Goal: Task Accomplishment & Management: Use online tool/utility

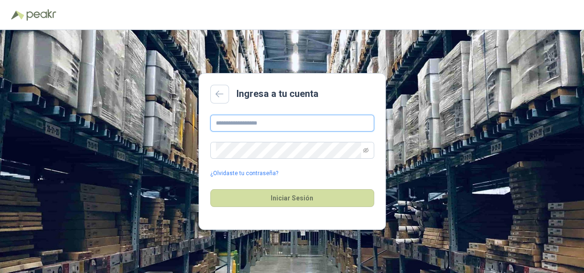
drag, startPoint x: 288, startPoint y: 119, endPoint x: 306, endPoint y: 125, distance: 18.7
click at [288, 119] on input "text" at bounding box center [292, 123] width 164 height 17
click at [259, 122] on input "text" at bounding box center [292, 123] width 164 height 17
type input "**********"
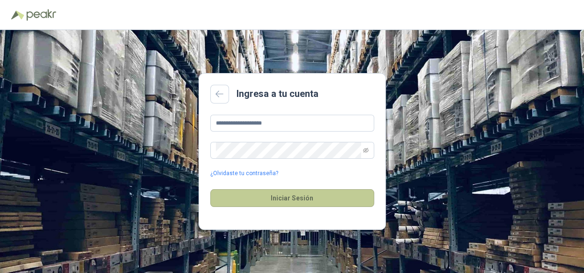
click at [284, 202] on button "Iniciar Sesión" at bounding box center [292, 198] width 164 height 18
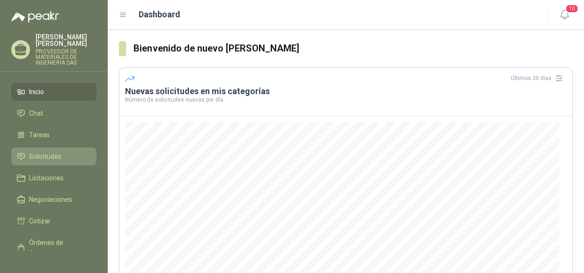
click at [54, 155] on span "Solicitudes" at bounding box center [45, 156] width 32 height 10
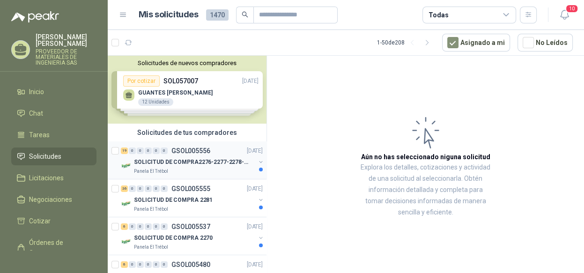
click at [257, 159] on button "button" at bounding box center [260, 161] width 7 height 7
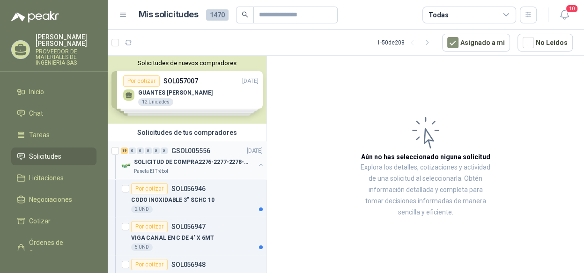
scroll to position [47, 0]
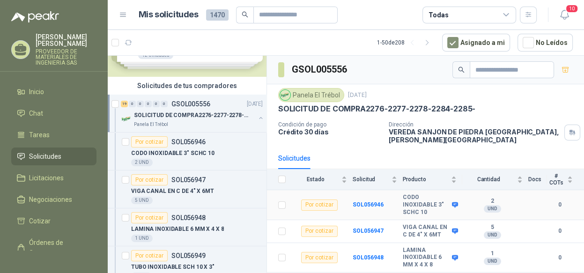
scroll to position [47, 0]
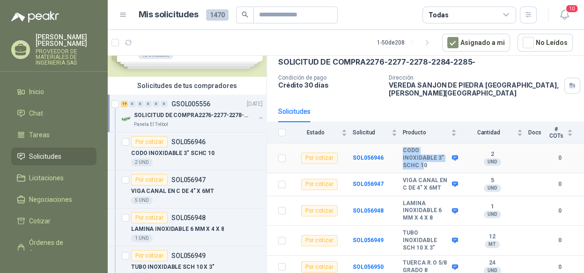
drag, startPoint x: 430, startPoint y: 162, endPoint x: 398, endPoint y: 145, distance: 36.5
click at [398, 145] on tr "Por cotizar SOL056946 CODO INOXIDABLE 3" SCHC 10 2 UND  0" at bounding box center [425, 158] width 317 height 30
drag, startPoint x: 398, startPoint y: 145, endPoint x: 431, endPoint y: 162, distance: 37.1
click at [425, 161] on b "CODO INOXIDABLE 3" SCHC 10" at bounding box center [426, 158] width 47 height 22
click at [431, 162] on b "CODO INOXIDABLE 3" SCHC 10" at bounding box center [426, 158] width 47 height 22
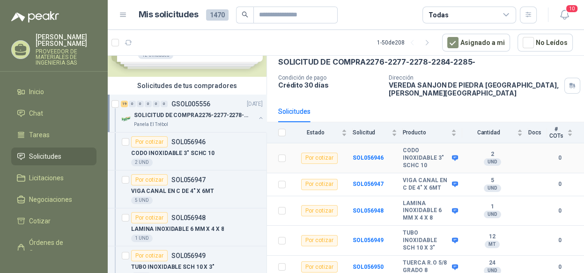
click at [415, 154] on b "CODO INOXIDABLE 3" SCHC 10" at bounding box center [426, 158] width 47 height 22
drag, startPoint x: 403, startPoint y: 147, endPoint x: 437, endPoint y: 163, distance: 37.3
click at [437, 163] on b "CODO INOXIDABLE 3" SCHC 10" at bounding box center [426, 158] width 47 height 22
drag, startPoint x: 437, startPoint y: 163, endPoint x: 425, endPoint y: 165, distance: 12.4
click at [425, 165] on b "CODO INOXIDABLE 3" SCHC 10" at bounding box center [426, 158] width 47 height 22
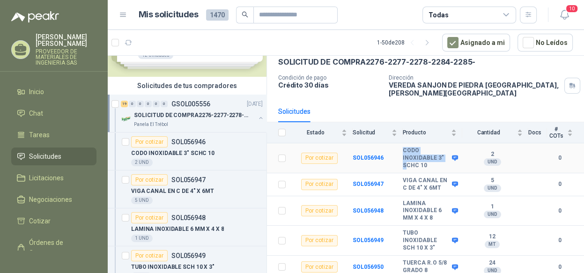
click at [430, 167] on td "CODO INOXIDABLE 3" SCHC 10" at bounding box center [432, 158] width 59 height 30
drag, startPoint x: 432, startPoint y: 167, endPoint x: 403, endPoint y: 147, distance: 35.3
click at [403, 147] on td "CODO INOXIDABLE 3" SCHC 10" at bounding box center [432, 158] width 59 height 30
copy b "CODO INOXIDABLE 3" SCHC 10"
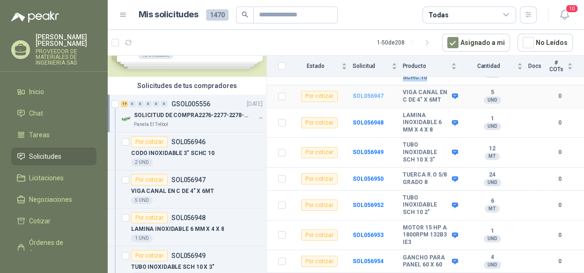
scroll to position [140, 0]
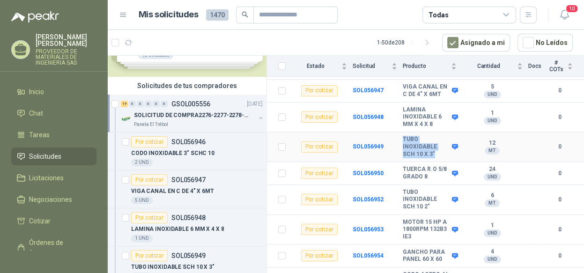
drag, startPoint x: 433, startPoint y: 160, endPoint x: 401, endPoint y: 144, distance: 35.6
click at [401, 144] on tr "Por cotizar SOL056949 TUBO INOXIDABLE SCH 10 X 3" 12 MT  0" at bounding box center [425, 147] width 317 height 30
copy tr "TUBO INOXIDABLE SCH 10 X 3""
drag, startPoint x: 427, startPoint y: 210, endPoint x: 401, endPoint y: 191, distance: 32.2
click at [401, 191] on tr "Por cotizar SOL056952 TUBO INOXIDABLE SCH 10 2" 6 MT  0" at bounding box center [425, 200] width 317 height 30
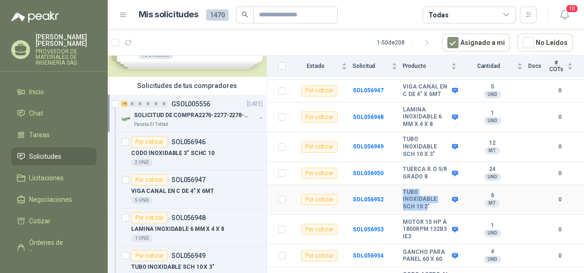
copy tr "TUBO INOXIDABLE SCH 10 2"
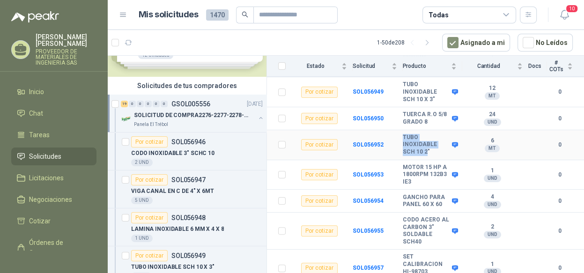
scroll to position [234, 0]
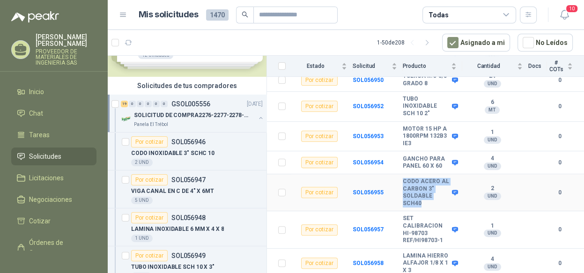
drag, startPoint x: 425, startPoint y: 215, endPoint x: 402, endPoint y: 193, distance: 32.8
click at [402, 193] on tr "Por cotizar SOL056955 CODO ACERO AL CARBON 3" SOLDABLE SCH40 2 UND  0" at bounding box center [425, 192] width 317 height 37
copy tr "CODO ACERO AL CARBON 3" SOLDABLE SCH40"
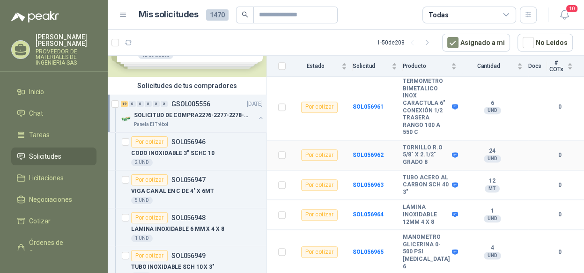
scroll to position [468, 0]
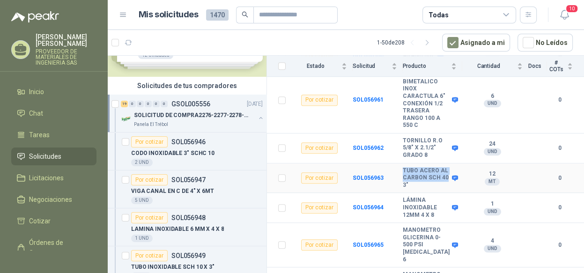
drag, startPoint x: 421, startPoint y: 215, endPoint x: 399, endPoint y: 195, distance: 29.2
click at [399, 193] on tr "Por cotizar SOL056963 TUBO ACERO AL CARBON SCH 40 3" 12 MT  0" at bounding box center [425, 178] width 317 height 30
drag, startPoint x: 399, startPoint y: 195, endPoint x: 427, endPoint y: 213, distance: 33.5
click at [431, 189] on b "TUBO ACERO AL CARBON SCH 40 3"" at bounding box center [426, 178] width 47 height 22
drag, startPoint x: 427, startPoint y: 213, endPoint x: 402, endPoint y: 193, distance: 33.0
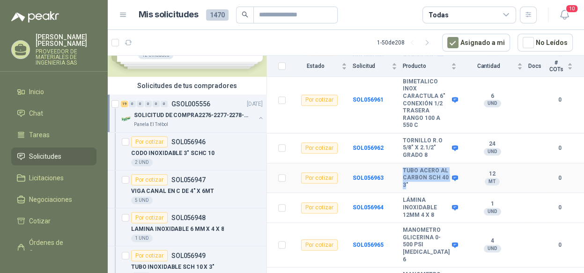
click at [402, 193] on tr "Por cotizar SOL056963 TUBO ACERO AL CARBON SCH 40 3" 12 MT  0" at bounding box center [425, 178] width 317 height 30
copy tr "TUBO ACERO AL CARBON SCH 40 3"
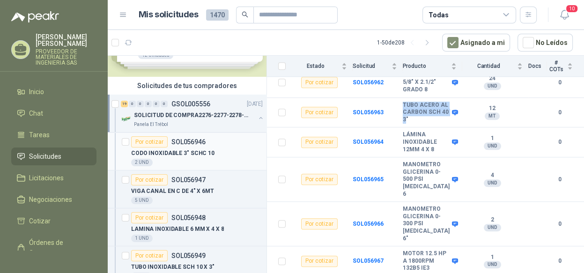
scroll to position [0, 0]
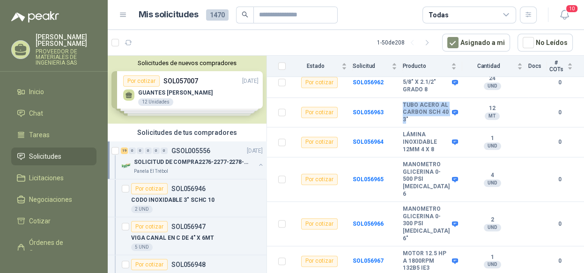
click at [257, 165] on button "button" at bounding box center [260, 164] width 7 height 7
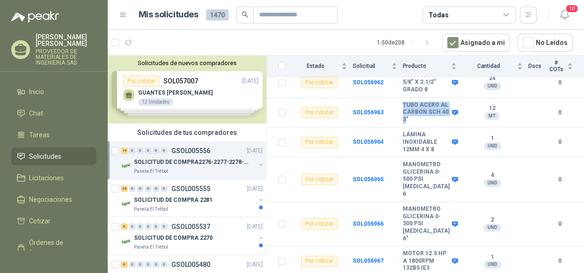
scroll to position [3, 0]
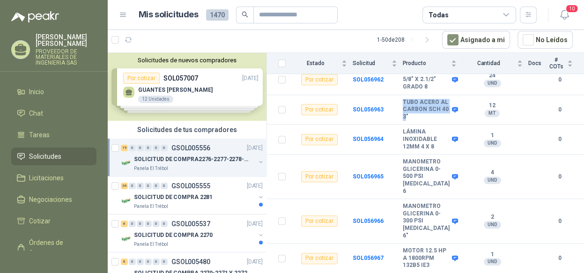
click at [257, 158] on button "button" at bounding box center [260, 161] width 7 height 7
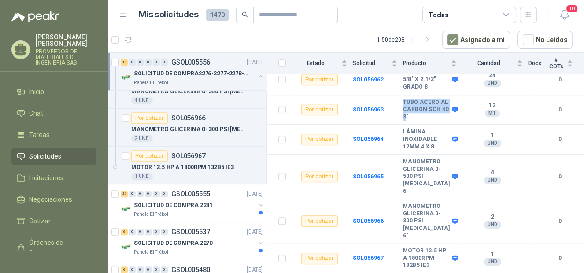
scroll to position [749, 0]
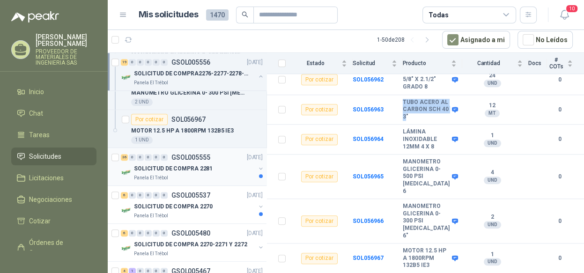
click at [257, 167] on button "button" at bounding box center [260, 168] width 7 height 7
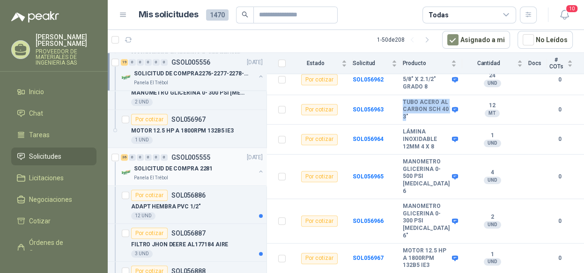
scroll to position [796, 0]
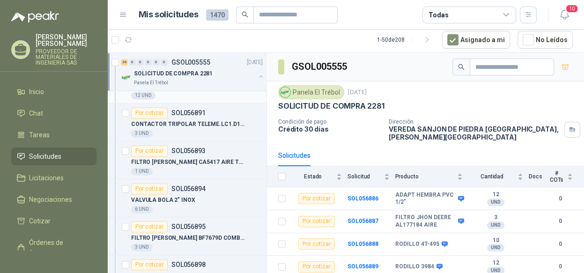
scroll to position [1030, 0]
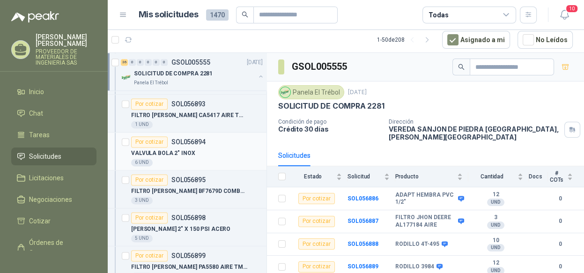
click at [175, 149] on p "VALVULA BOLA 2" INOX" at bounding box center [163, 153] width 64 height 9
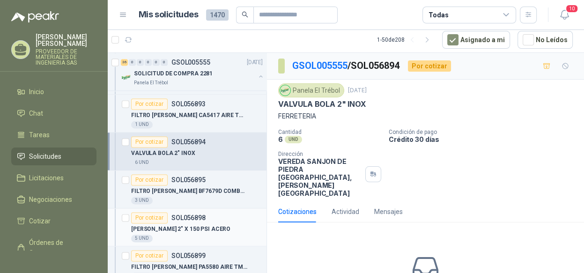
scroll to position [1123, 0]
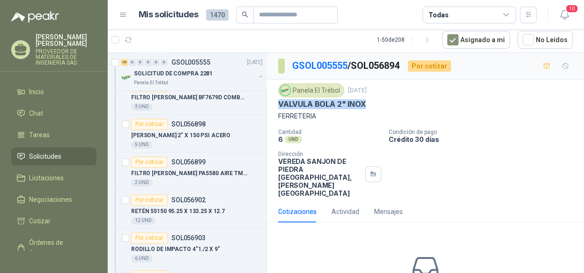
drag, startPoint x: 363, startPoint y: 101, endPoint x: 268, endPoint y: 98, distance: 94.6
click at [268, 98] on div "Panela El Trébol [DATE] VALVULA BOLA 2" INOX FERRETERIA Cantidad 6 UND  Condic…" at bounding box center [425, 140] width 317 height 121
copy p "VALVULA BOLA 2" INOX"
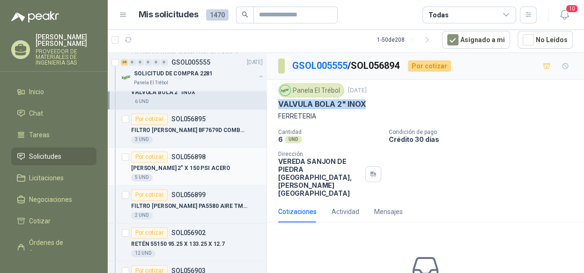
scroll to position [1077, 0]
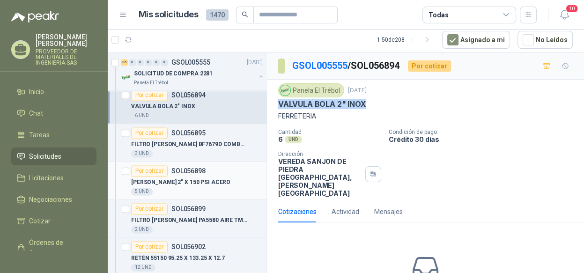
click at [202, 181] on p "[PERSON_NAME] 2" X 150 PSI ACERO" at bounding box center [180, 182] width 99 height 9
